Goal: Task Accomplishment & Management: Manage account settings

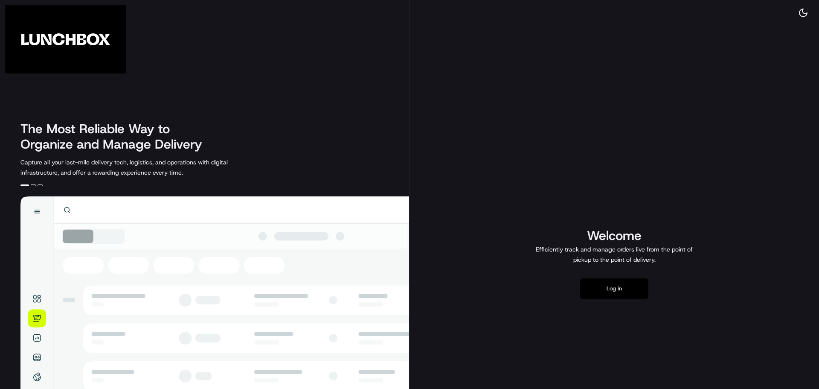
click at [602, 287] on button "Log in" at bounding box center [614, 288] width 68 height 20
